Goal: Information Seeking & Learning: Understand process/instructions

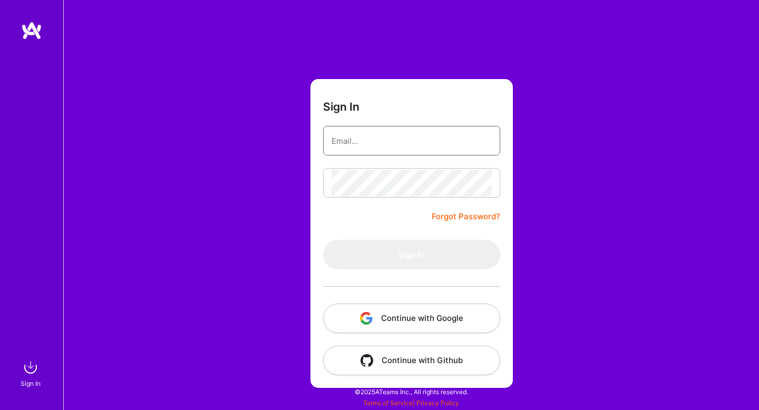
type input "[EMAIL_ADDRESS][DOMAIN_NAME]"
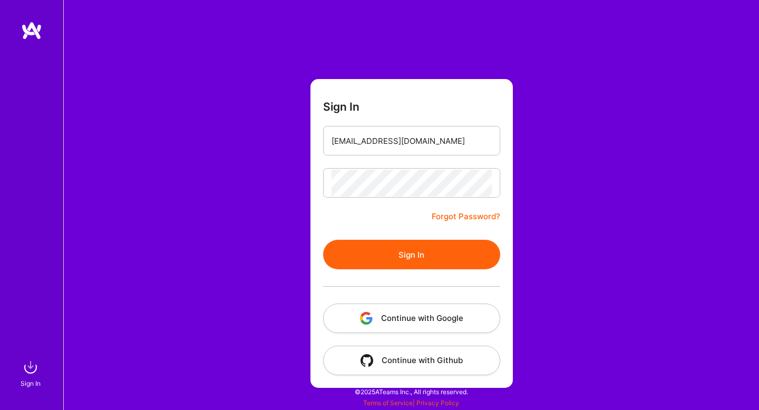
click at [406, 259] on button "Sign In" at bounding box center [411, 255] width 177 height 30
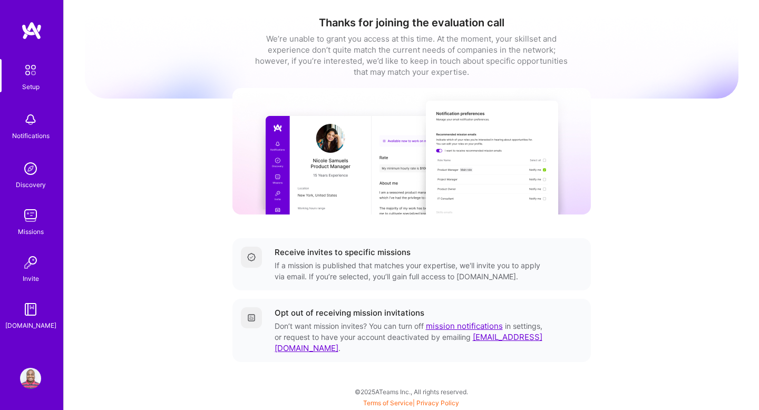
click at [34, 123] on img at bounding box center [30, 119] width 21 height 21
click at [25, 89] on div "Setup" at bounding box center [30, 86] width 17 height 11
click at [26, 74] on img at bounding box center [30, 70] width 22 height 22
click at [289, 197] on img at bounding box center [411, 151] width 358 height 126
click at [32, 308] on img at bounding box center [30, 309] width 21 height 21
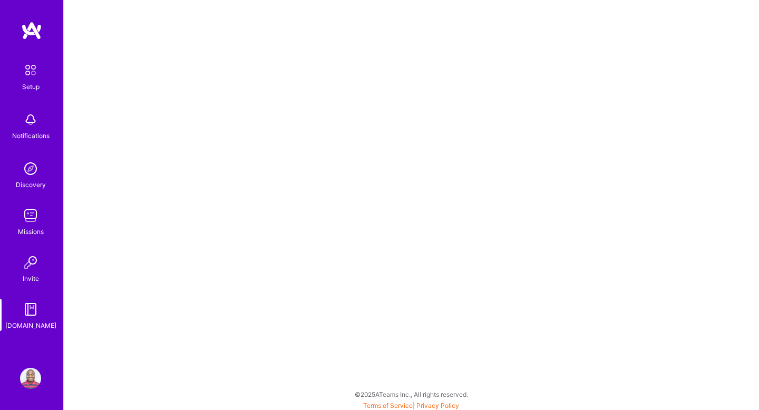
click at [31, 64] on img at bounding box center [30, 70] width 22 height 22
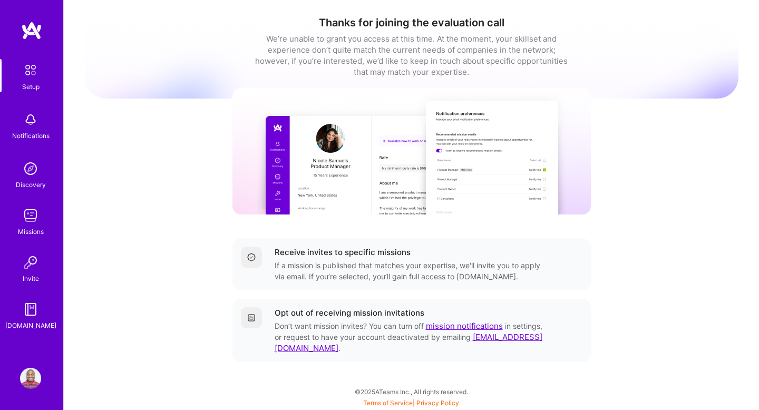
click at [33, 36] on img at bounding box center [31, 30] width 21 height 19
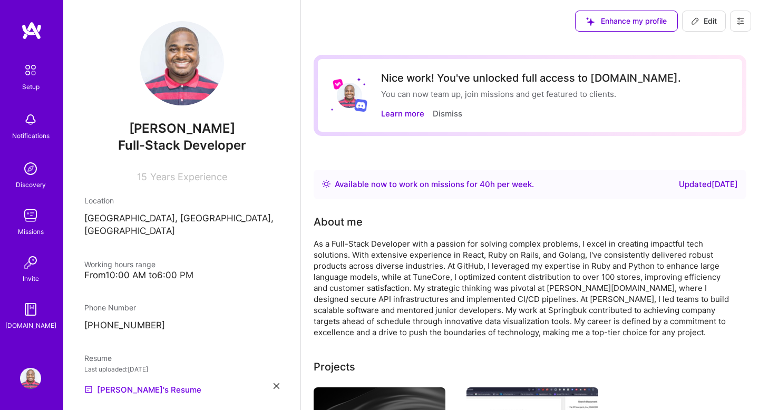
click at [25, 315] on img at bounding box center [30, 309] width 21 height 21
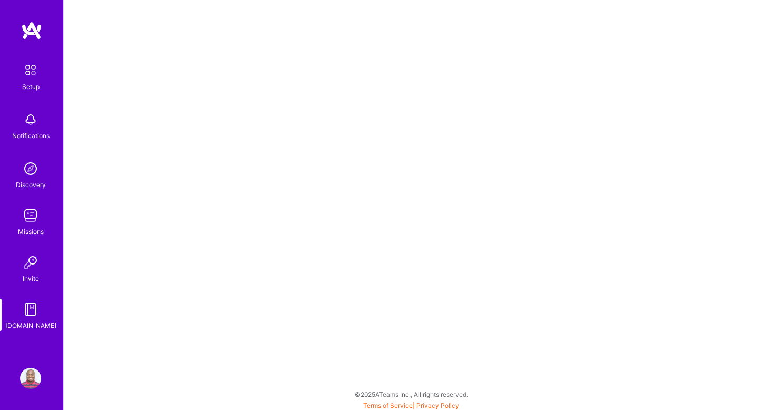
click at [30, 120] on img at bounding box center [30, 119] width 21 height 21
click at [27, 78] on img at bounding box center [30, 70] width 22 height 22
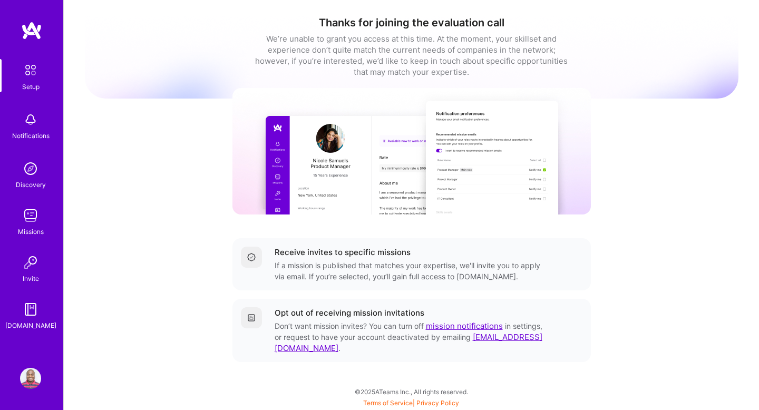
click at [622, 234] on div "Thanks for joining the evaluation call We’re unable to grant you access at this…" at bounding box center [411, 204] width 653 height 392
